Goal: Information Seeking & Learning: Learn about a topic

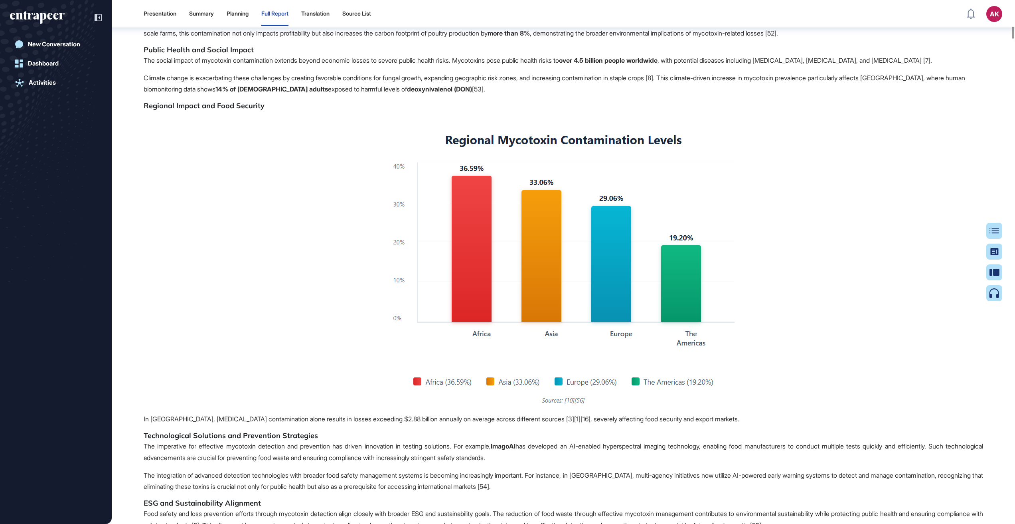
scroll to position [3775, 0]
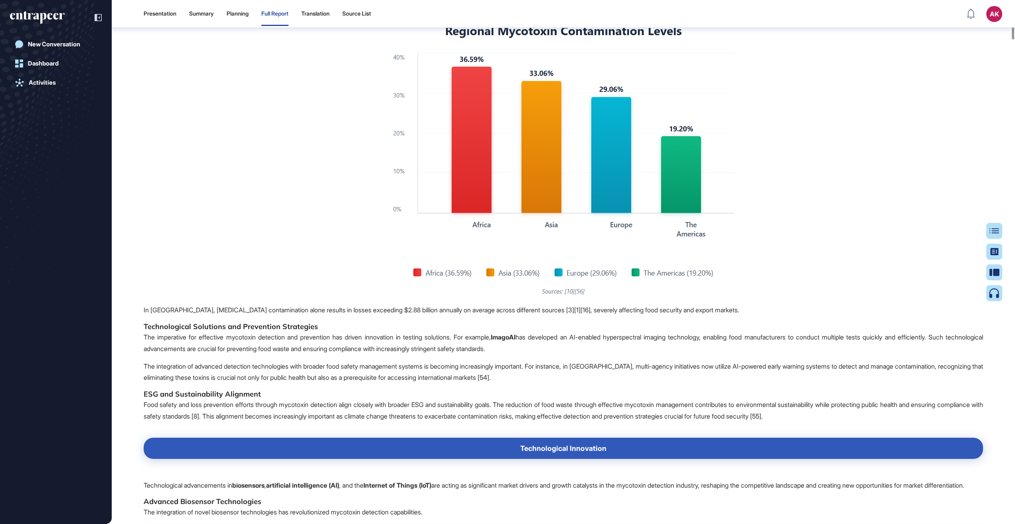
click at [515, 249] on img at bounding box center [563, 159] width 348 height 278
click at [550, 167] on img at bounding box center [563, 159] width 348 height 278
drag, startPoint x: 550, startPoint y: 167, endPoint x: 550, endPoint y: 158, distance: 8.8
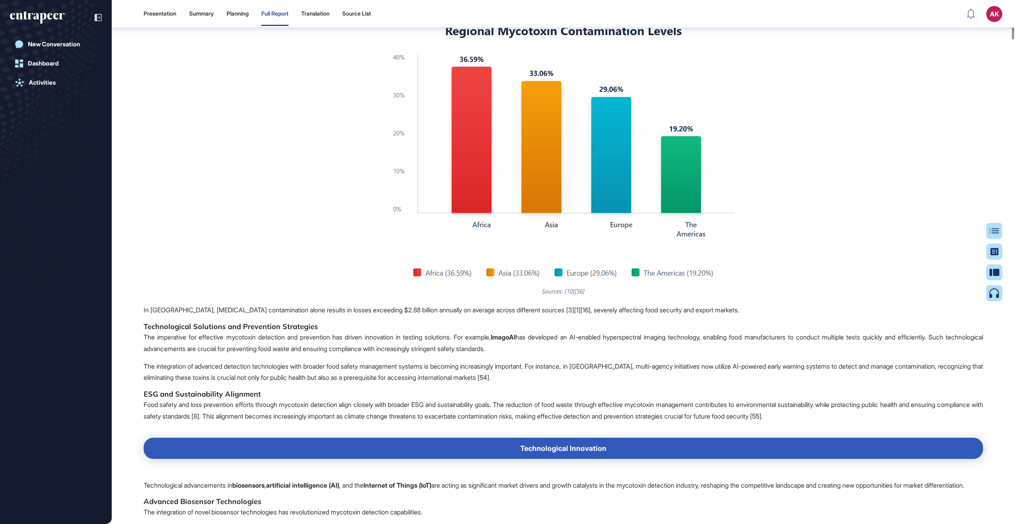
click at [550, 167] on img at bounding box center [563, 159] width 348 height 278
click at [555, 130] on img at bounding box center [563, 159] width 348 height 278
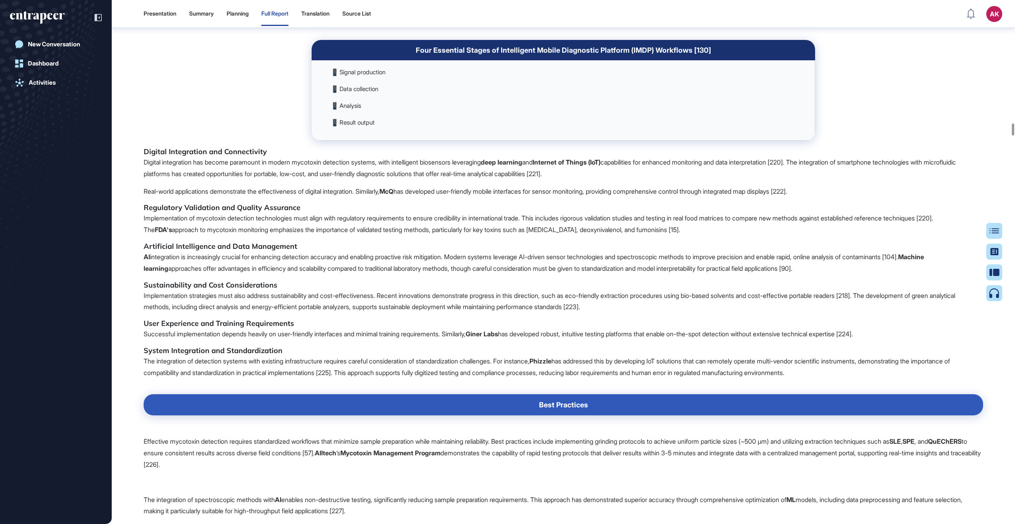
scroll to position [17363, 0]
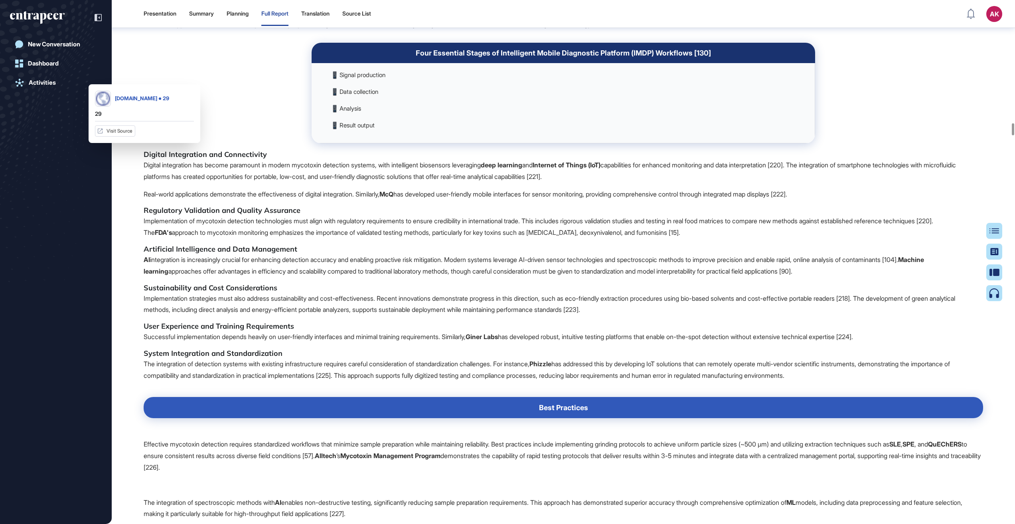
drag, startPoint x: 378, startPoint y: 230, endPoint x: 320, endPoint y: 230, distance: 57.9
click at [320, 7] on h5 "Workflow Design and Field-Readiness" at bounding box center [564, 3] width 840 height 10
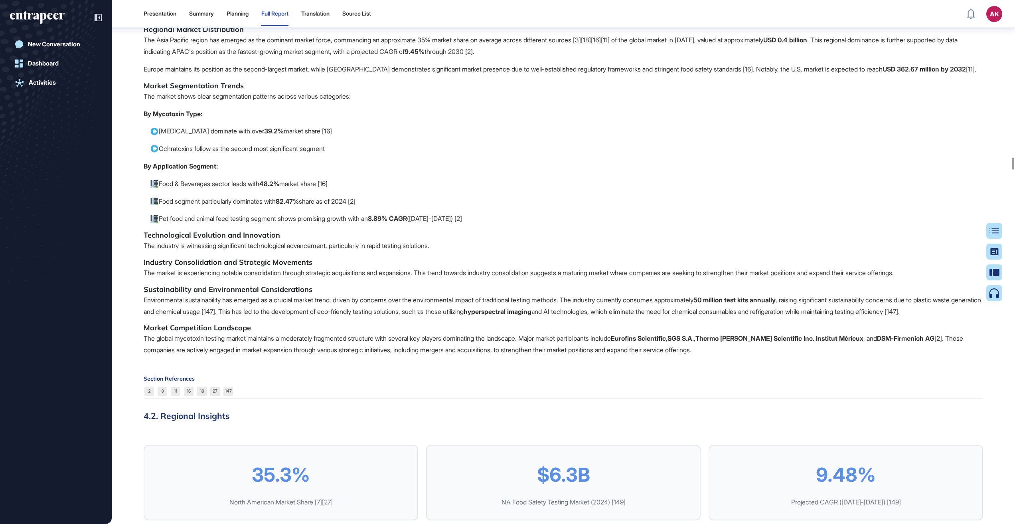
scroll to position [22907, 0]
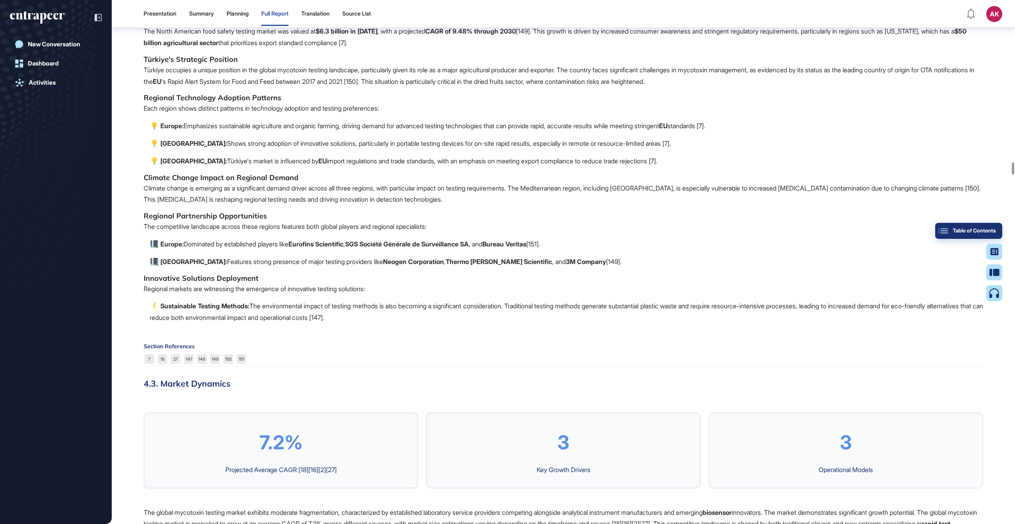
click at [987, 228] on div "Table of Contents" at bounding box center [969, 230] width 54 height 6
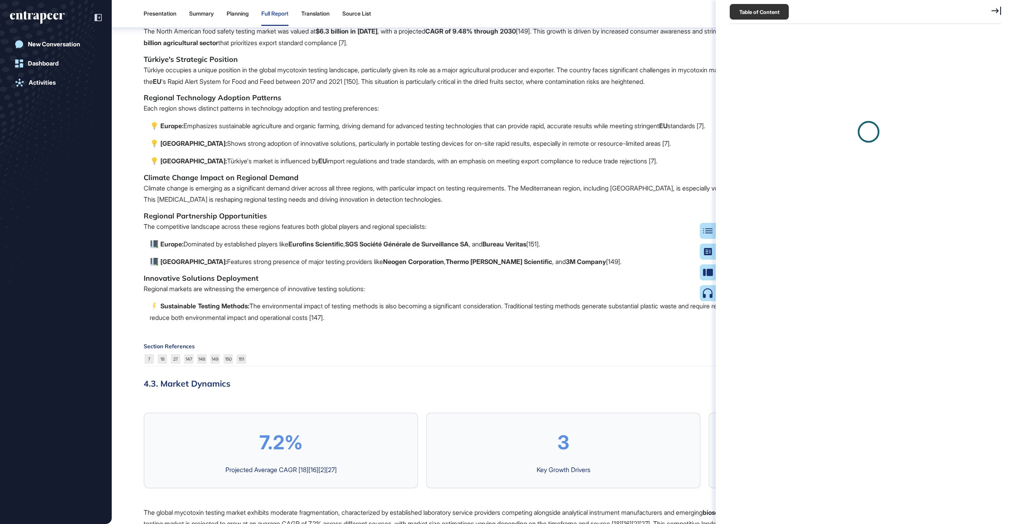
scroll to position [4, 0]
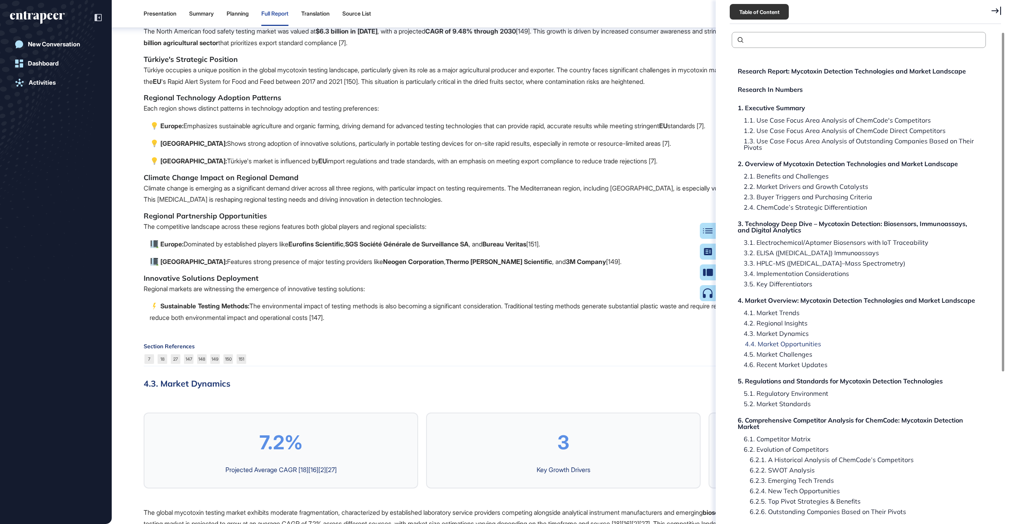
click at [783, 342] on div "4.4. Market Opportunities" at bounding box center [780, 343] width 82 height 6
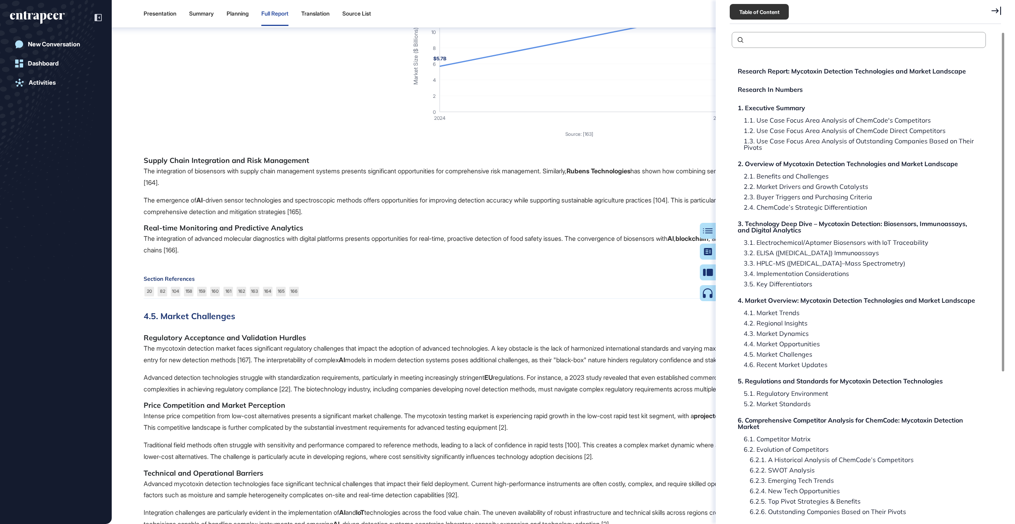
scroll to position [24281, 0]
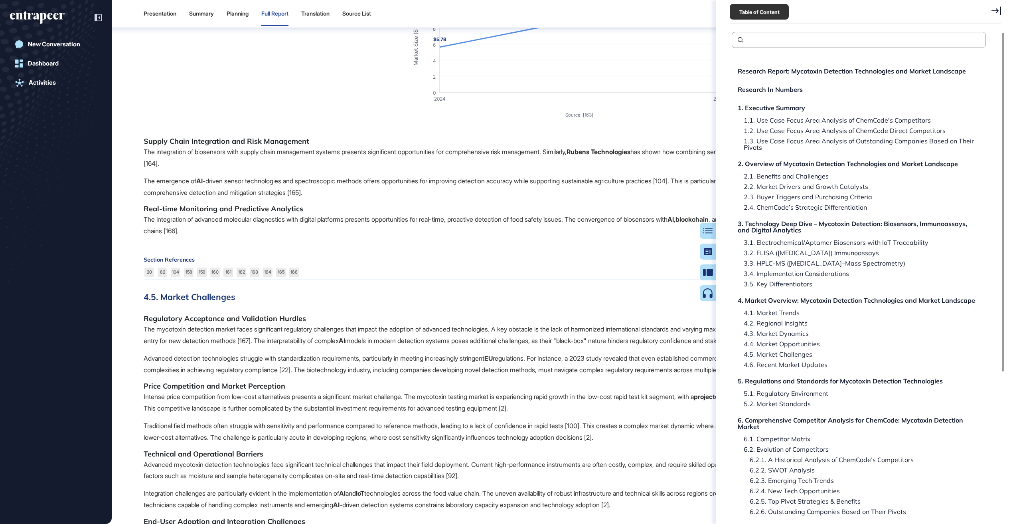
click at [996, 10] on icon at bounding box center [997, 10] width 10 height 8
click at [997, 9] on div "AK" at bounding box center [994, 14] width 16 height 16
click at [1008, 8] on header "Presentation Summary Planning Full Report Translation Source List AK Admin Dash…" at bounding box center [507, 14] width 1015 height 24
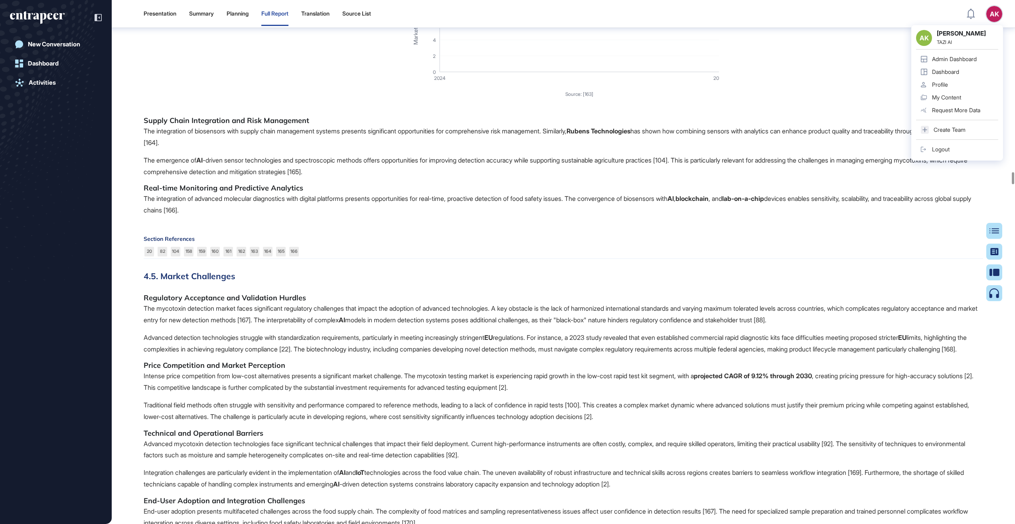
scroll to position [24290, 0]
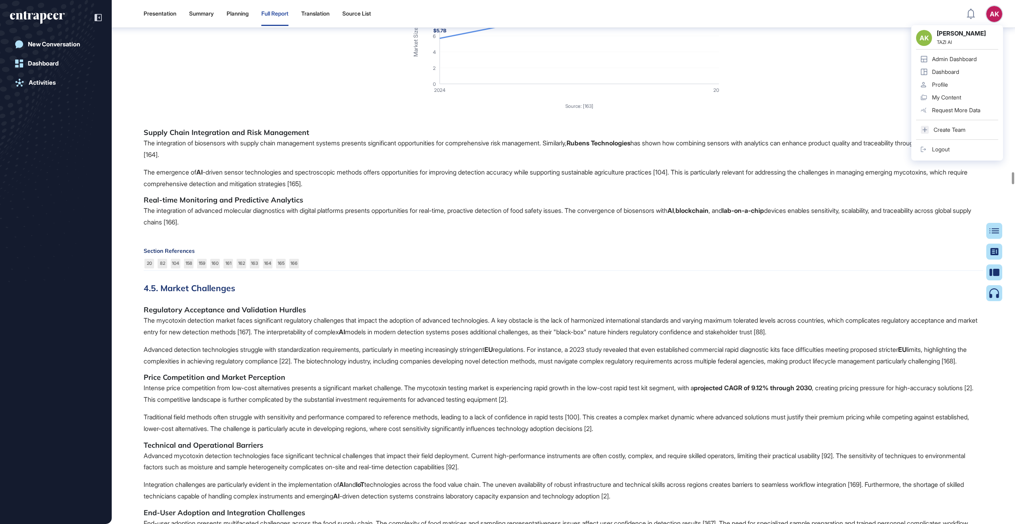
click at [708, 116] on icon "$5.7B $12.6B 2024 2033 0 2 4 6 8 10 12 14 Market Size ($ Billions) Source: [163]" at bounding box center [563, 40] width 311 height 152
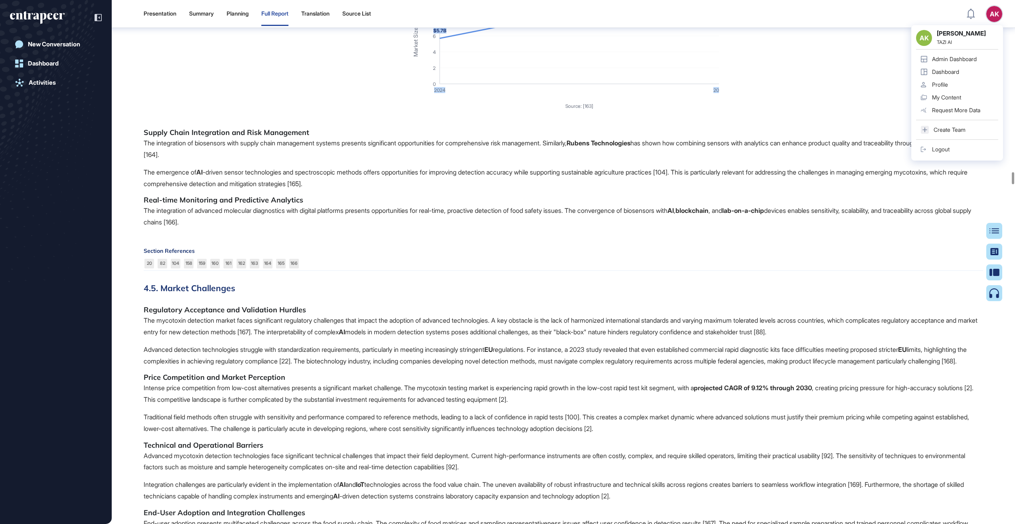
drag, startPoint x: 770, startPoint y: 397, endPoint x: 425, endPoint y: 231, distance: 382.6
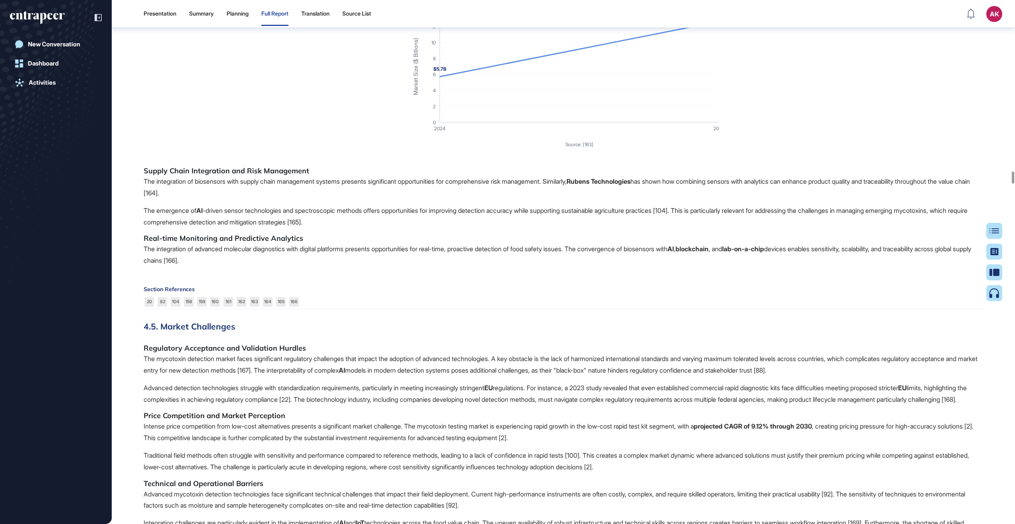
scroll to position [24352, 0]
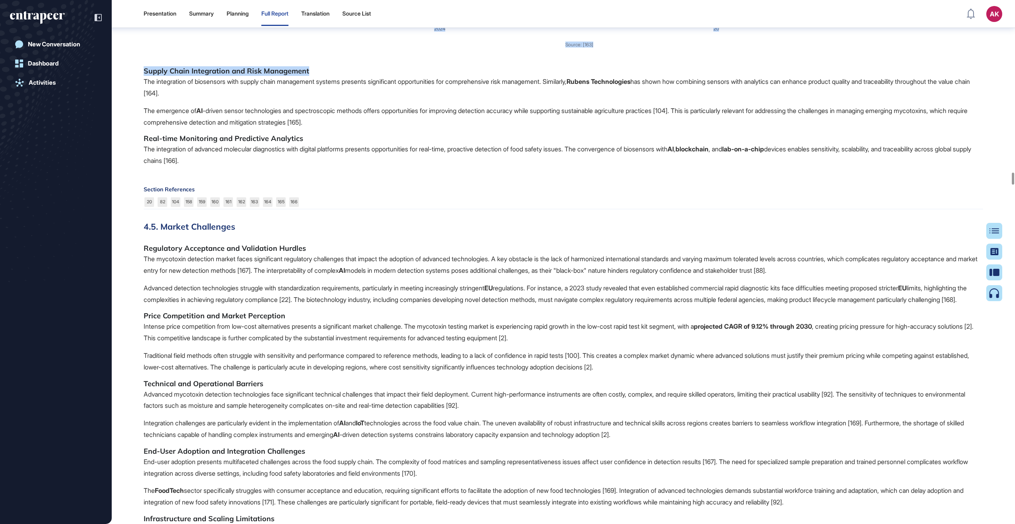
drag, startPoint x: 390, startPoint y: 154, endPoint x: 763, endPoint y: 354, distance: 423.3
drag, startPoint x: 721, startPoint y: 198, endPoint x: 725, endPoint y: 195, distance: 5.2
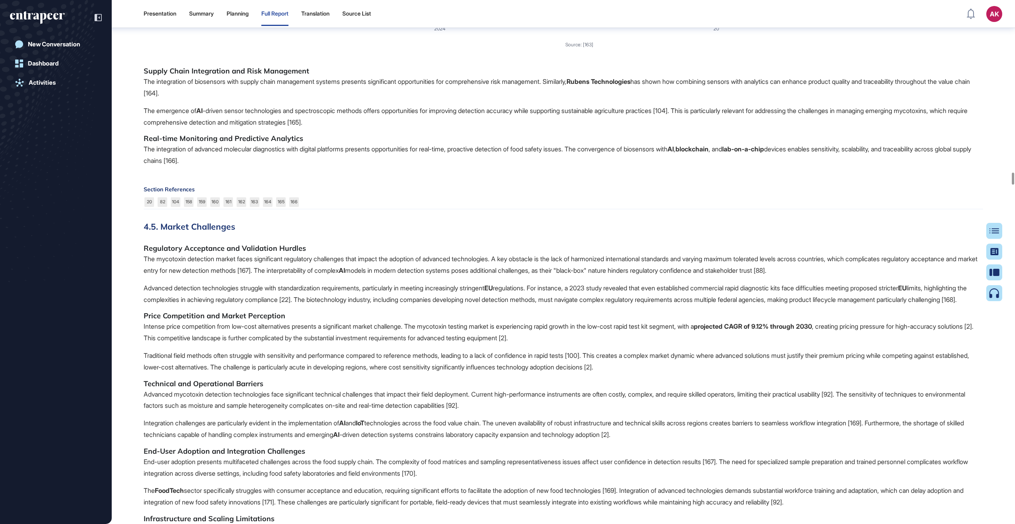
drag, startPoint x: 715, startPoint y: 316, endPoint x: 723, endPoint y: 316, distance: 7.6
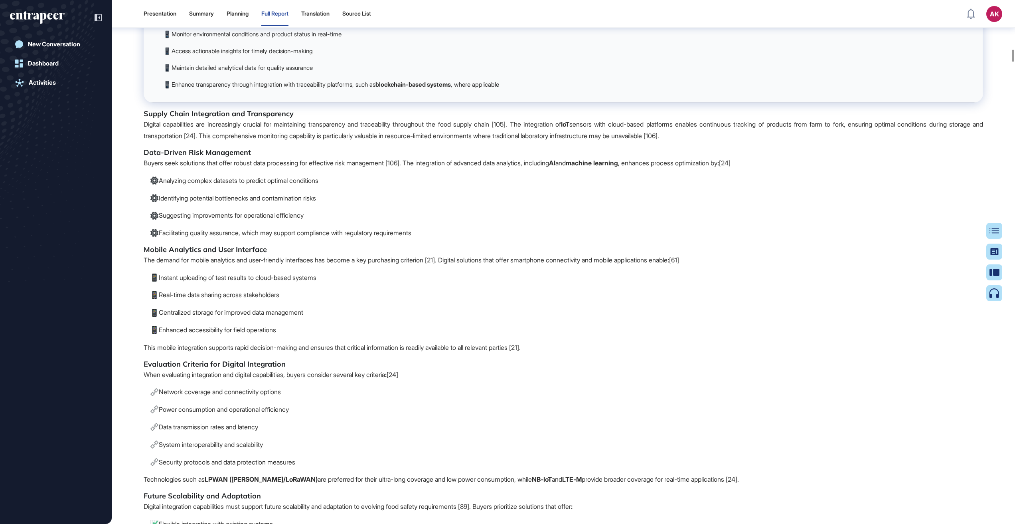
scroll to position [7640, 0]
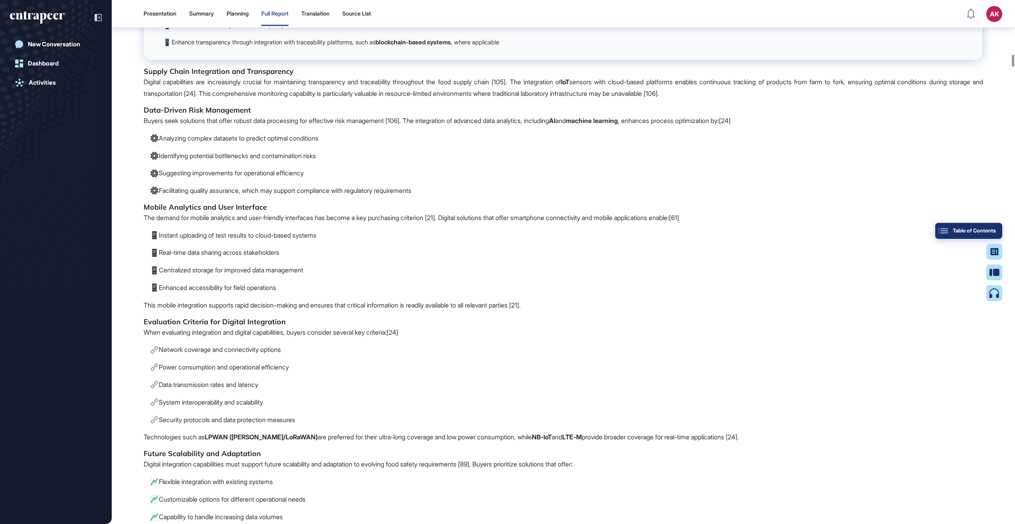
click at [984, 228] on div "Table of Contents" at bounding box center [969, 230] width 54 height 6
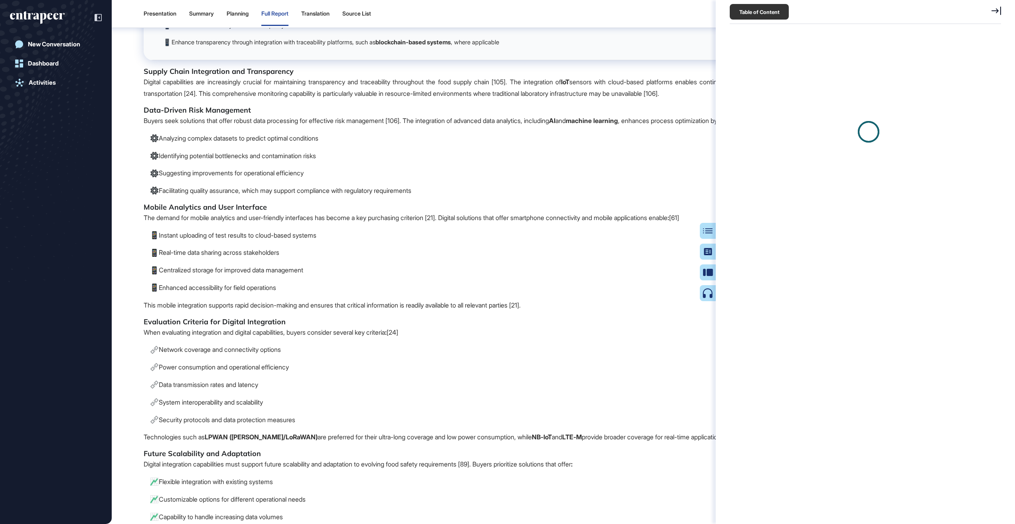
scroll to position [4, 0]
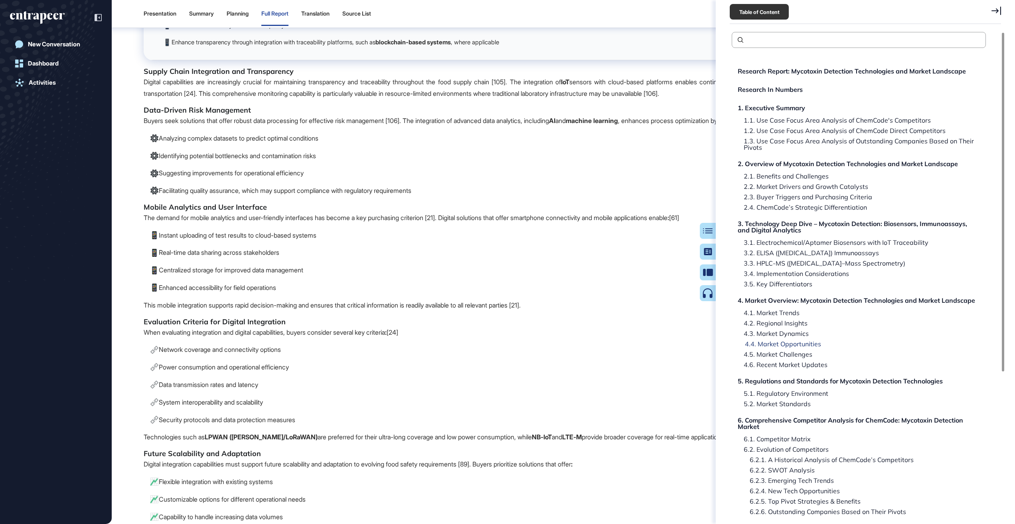
click at [777, 340] on div "4.4. Market Opportunities" at bounding box center [780, 343] width 82 height 6
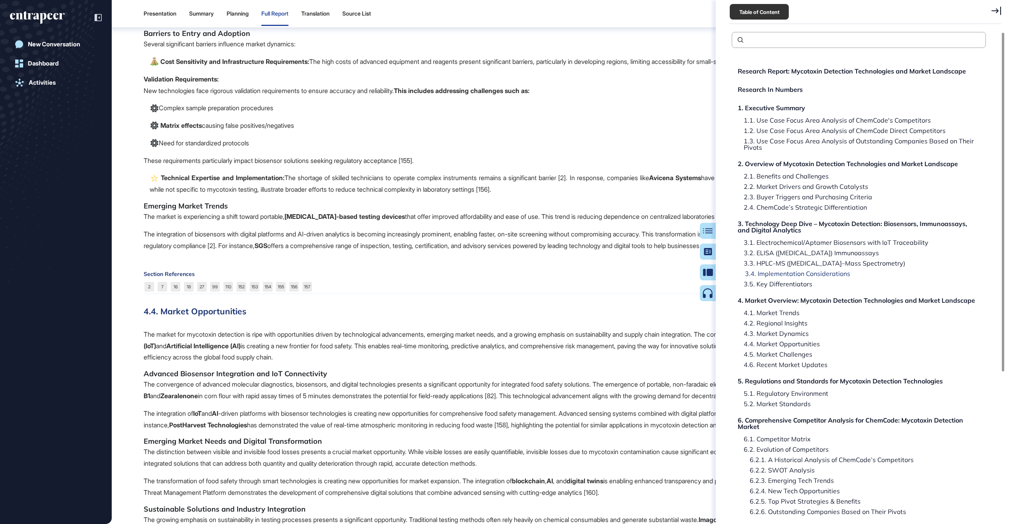
scroll to position [24189, 0]
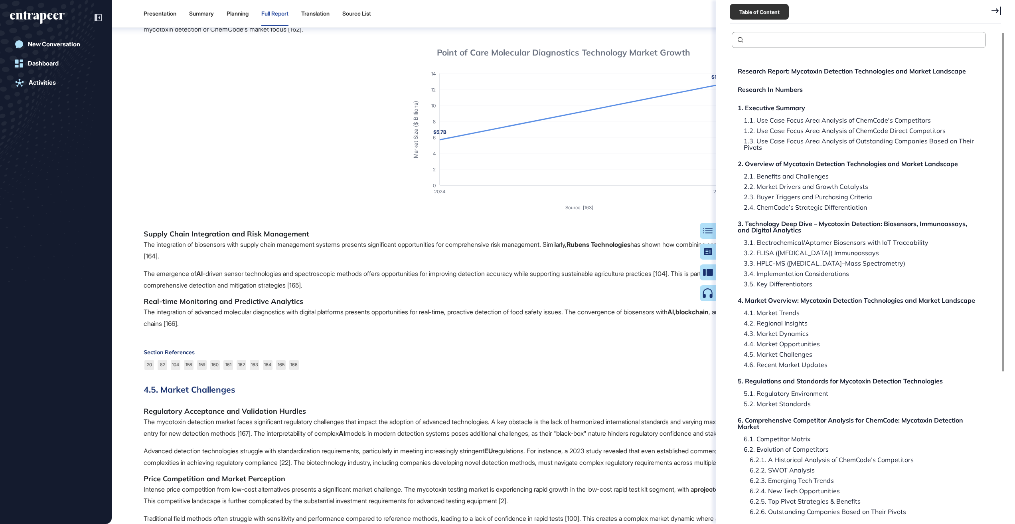
drag, startPoint x: 999, startPoint y: 7, endPoint x: 942, endPoint y: 53, distance: 73.2
click at [999, 7] on icon at bounding box center [997, 10] width 10 height 9
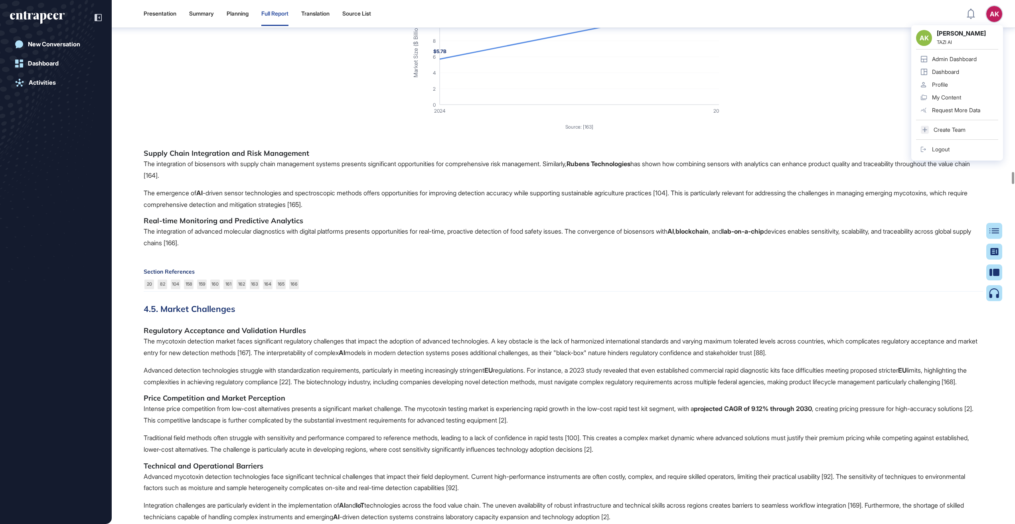
scroll to position [24270, 0]
click at [545, 136] on icon "$5.7B $12.6B 2024 2033 0 2 4 6 8 10 12 14 Market Size ($ Billions) Source: [163]" at bounding box center [563, 60] width 311 height 152
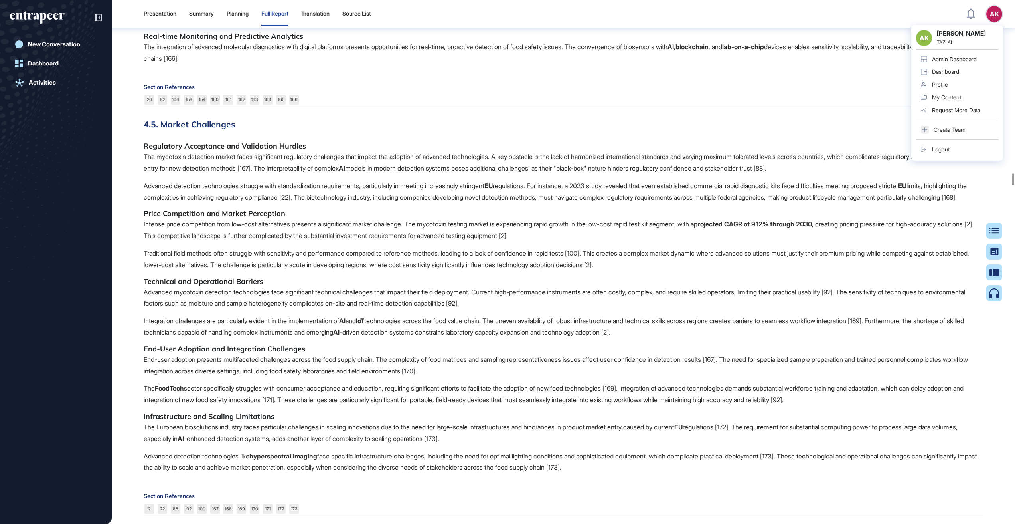
scroll to position [24383, 0]
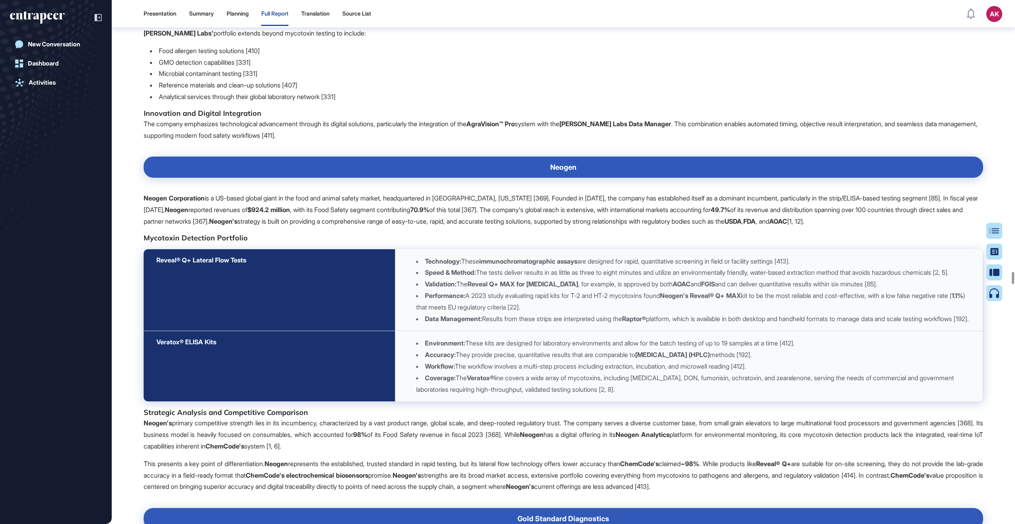
scroll to position [38547, 0]
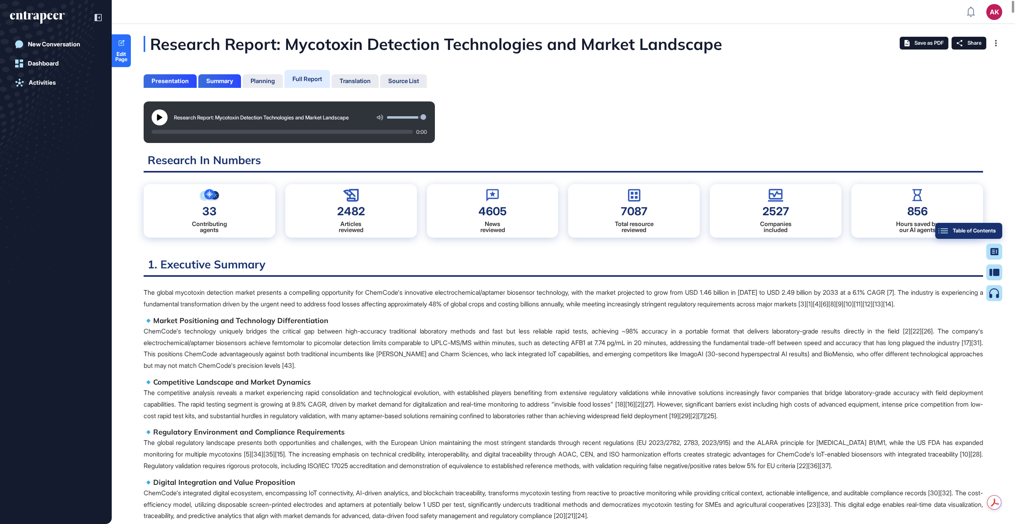
click at [993, 231] on div "Table of Contents" at bounding box center [969, 230] width 54 height 6
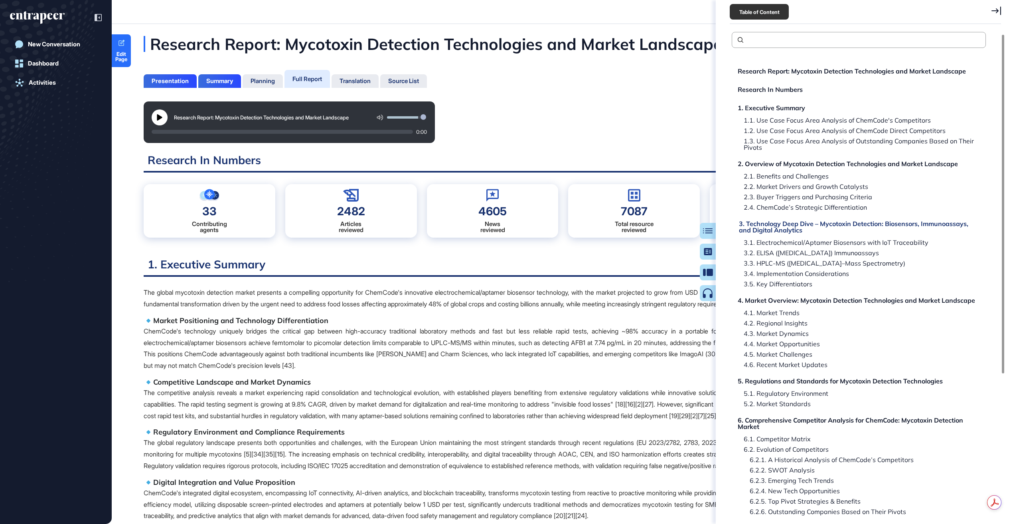
scroll to position [205, 0]
